Goal: Task Accomplishment & Management: Manage account settings

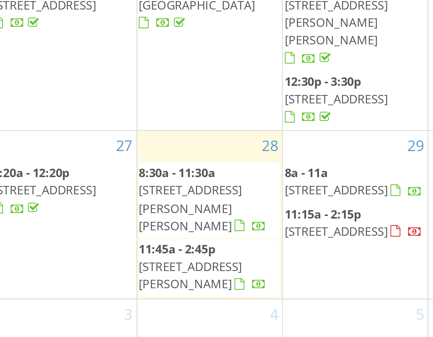
scroll to position [333, 0]
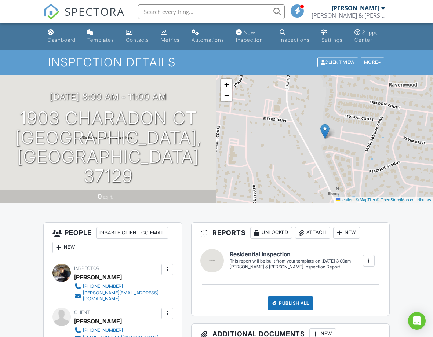
scroll to position [1, 0]
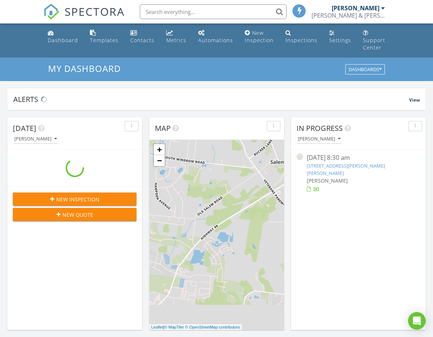
scroll to position [668, 433]
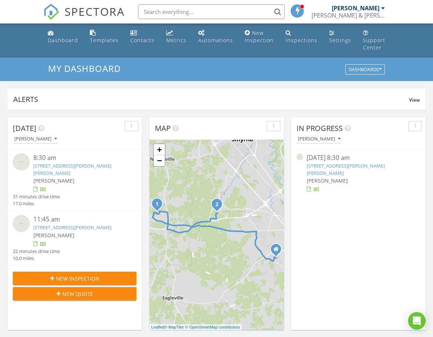
click at [64, 231] on div "1739 Allwood Ave, Murfreesboro, TN 37128" at bounding box center [79, 227] width 93 height 7
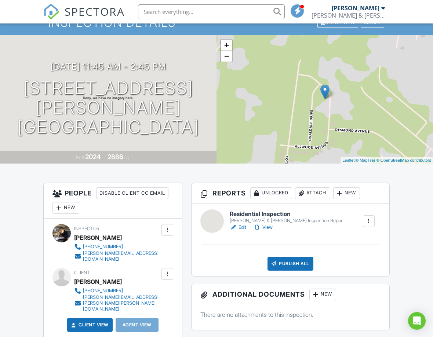
scroll to position [41, 0]
